Goal: Task Accomplishment & Management: Manage account settings

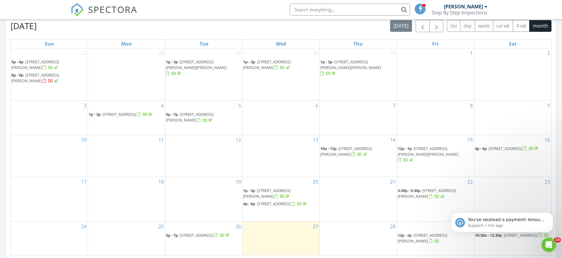
scroll to position [294, 0]
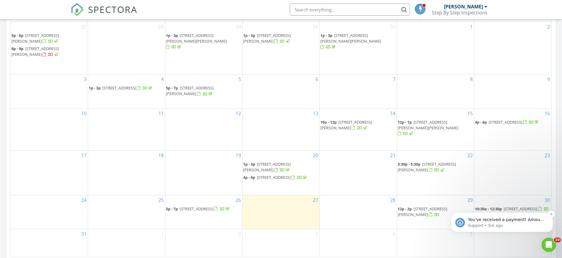
click at [505, 220] on p "You've received a payment! Amount $695.00 Fee $0.00 Net $695.00 Transaction # p…" at bounding box center [506, 220] width 77 height 6
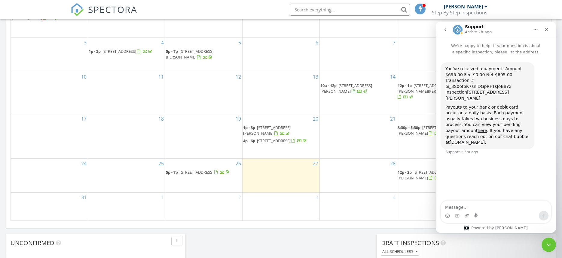
scroll to position [306, 0]
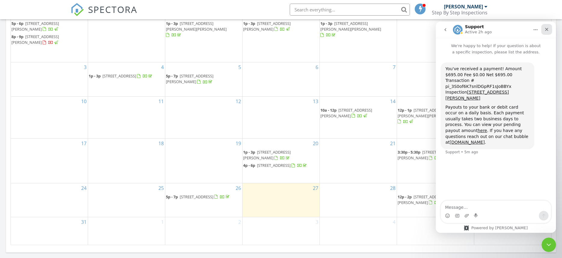
click at [546, 29] on icon "Close" at bounding box center [546, 29] width 5 height 5
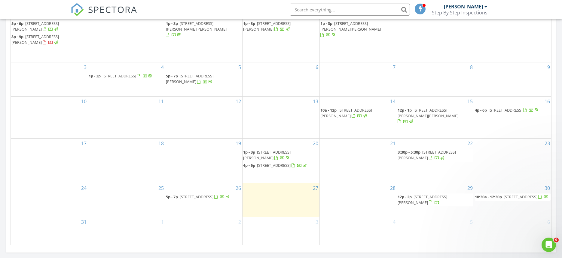
scroll to position [0, 0]
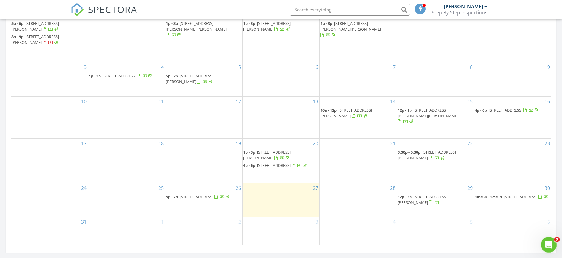
click at [549, 243] on icon "Open Intercom Messenger" at bounding box center [548, 244] width 10 height 10
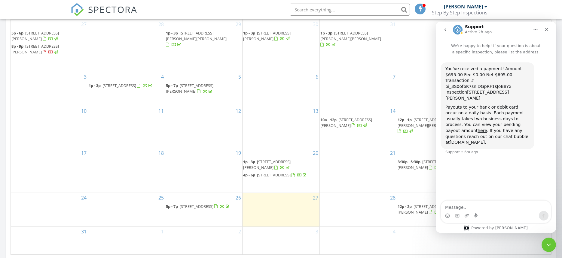
scroll to position [295, 0]
click at [344, 157] on div "21" at bounding box center [358, 171] width 77 height 44
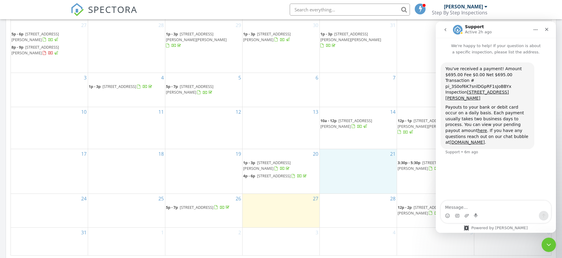
click at [354, 214] on div "28" at bounding box center [358, 211] width 77 height 34
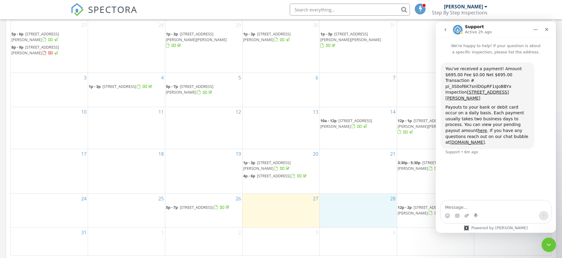
drag, startPoint x: 354, startPoint y: 214, endPoint x: 199, endPoint y: 214, distance: 154.4
click at [199, 211] on span "5p - 7p 43 Commons Dr, East Greenbush 12061" at bounding box center [198, 208] width 65 height 6
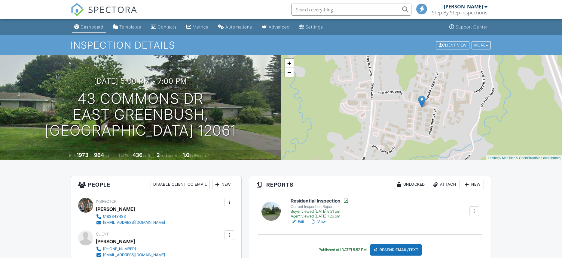
click at [91, 28] on div "Dashboard" at bounding box center [92, 26] width 23 height 5
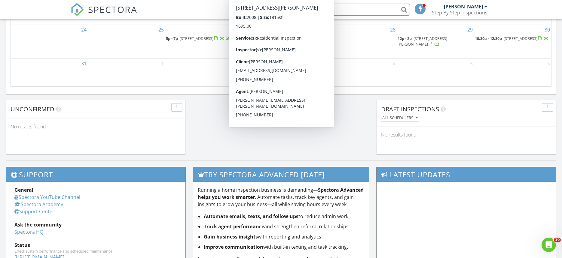
scroll to position [333, 0]
